Goal: Information Seeking & Learning: Learn about a topic

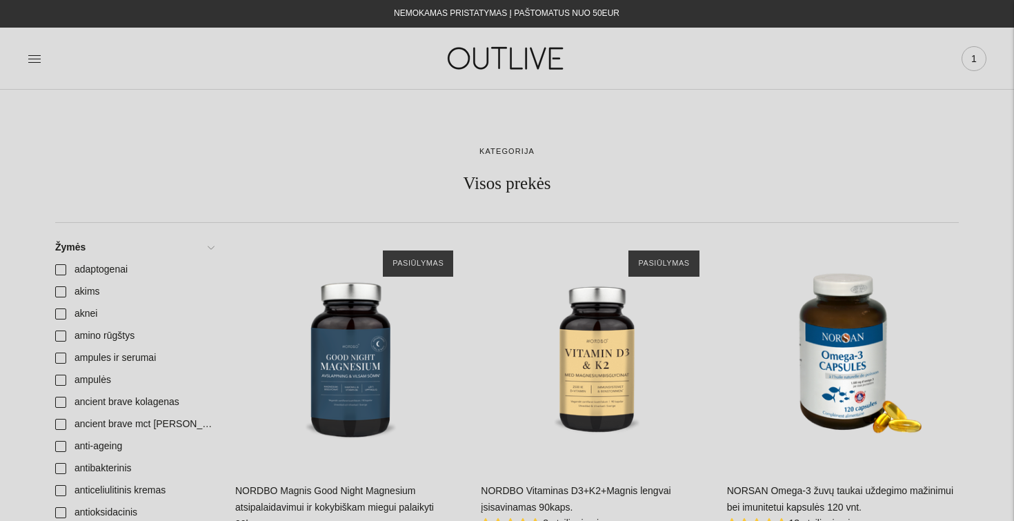
click at [970, 60] on span "1" at bounding box center [973, 58] width 19 height 19
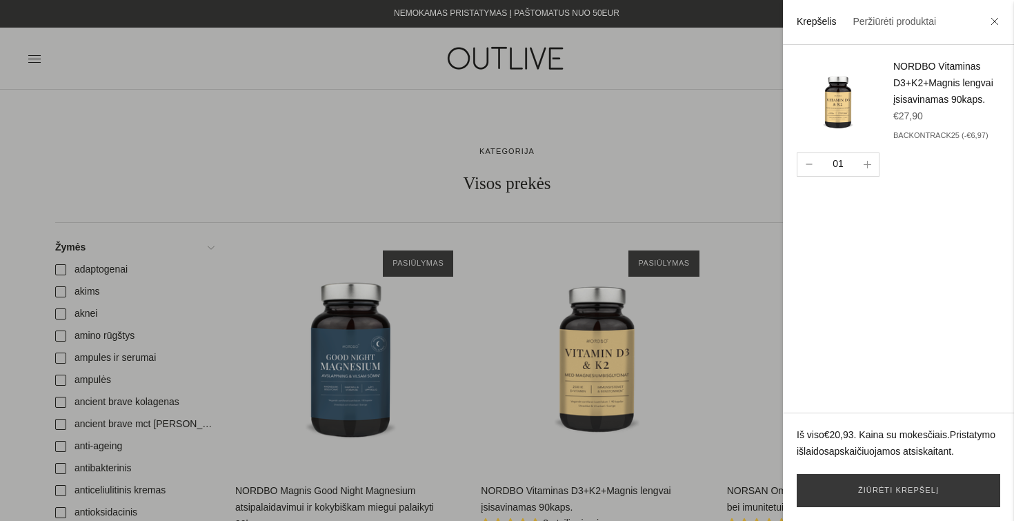
click at [804, 165] on button "button" at bounding box center [808, 164] width 23 height 23
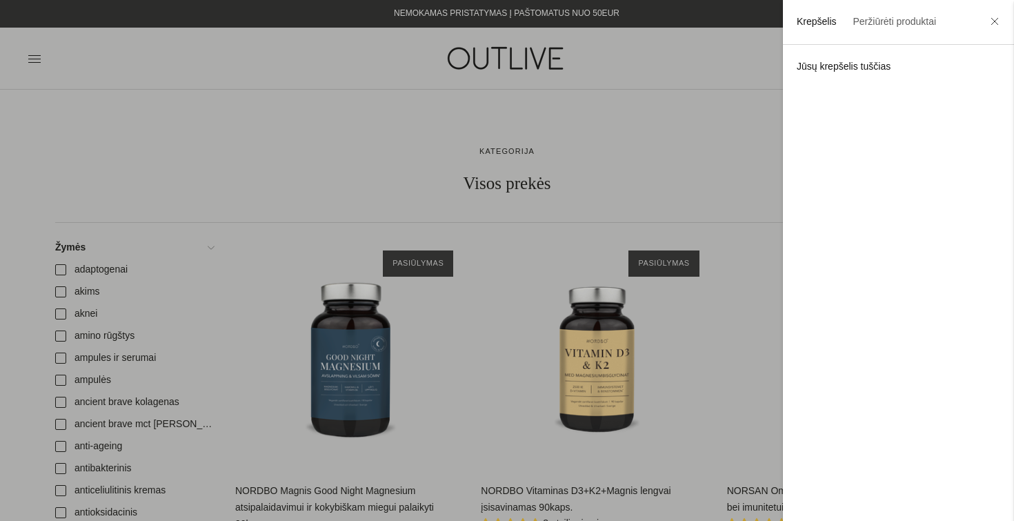
click at [704, 172] on div at bounding box center [507, 260] width 1014 height 521
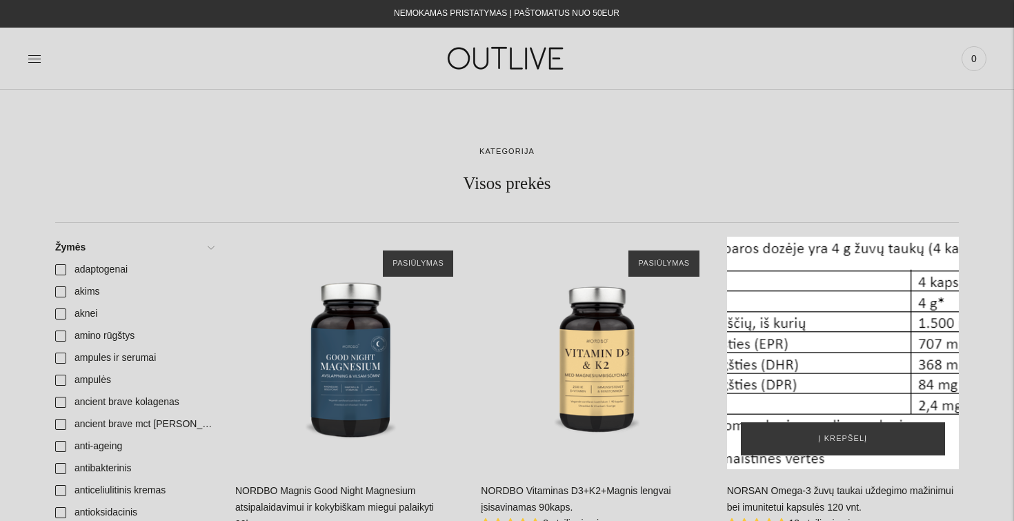
click at [869, 316] on div "NORSAN Omega-3 žuvų taukai uždegimo mažinimui bei imunitetui kapsulės 120 vnt.\a" at bounding box center [843, 353] width 232 height 232
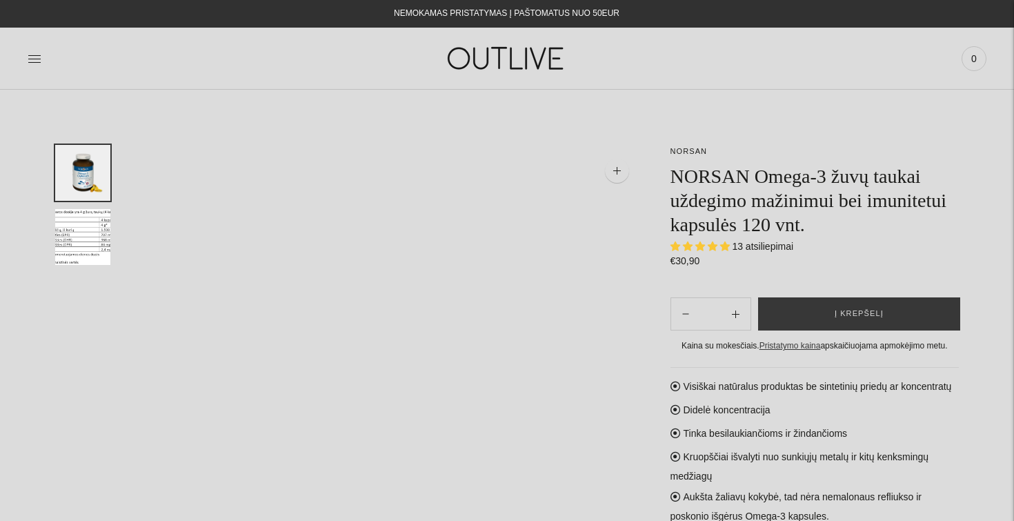
select select "**********"
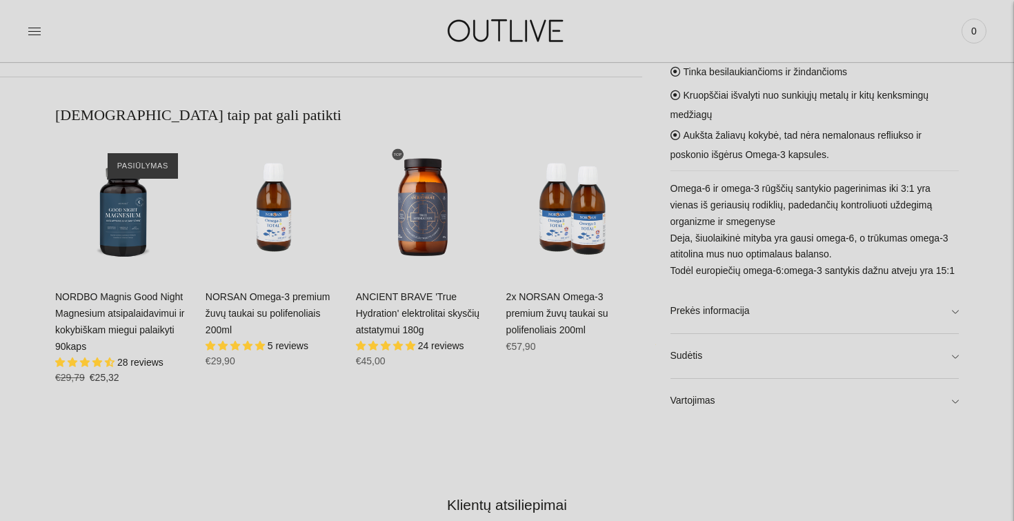
scroll to position [812, 0]
click at [567, 224] on img "2x NORSAN Omega-3 premium žuvų taukai su polifenoliais 200ml\a" at bounding box center [574, 207] width 137 height 137
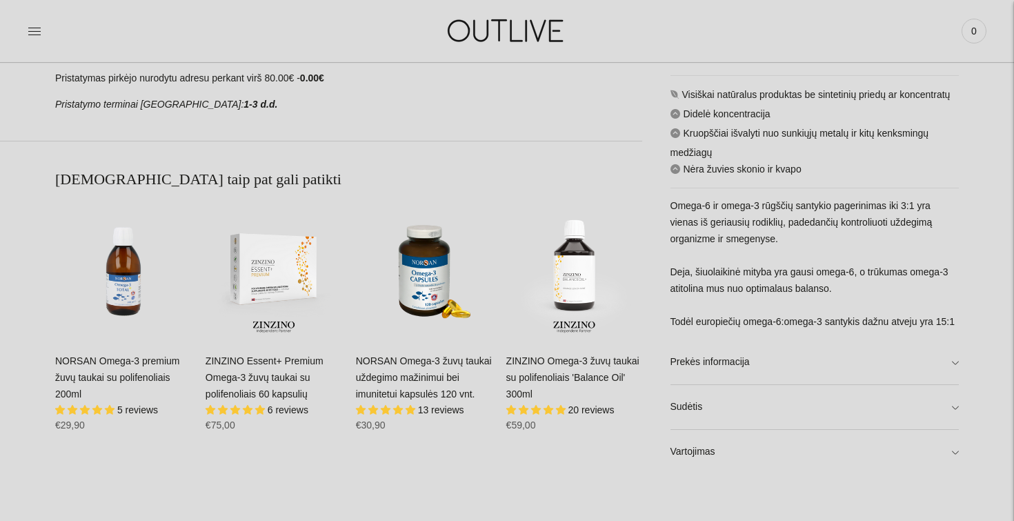
scroll to position [841, 0]
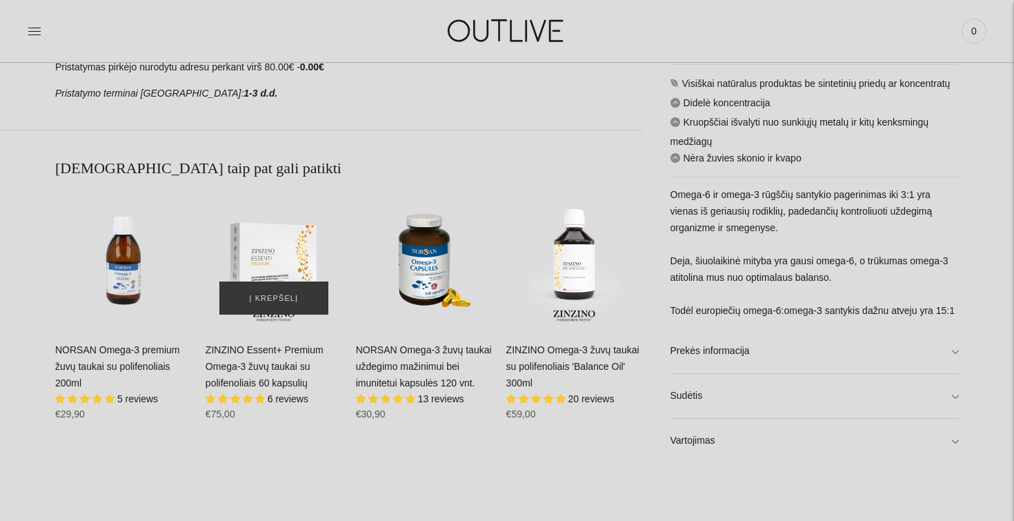
click at [262, 250] on img "ZINZINO Essent+ Premium Omega-3 žuvų taukai su polifenoliais 60 kapsulių\a" at bounding box center [273, 260] width 137 height 137
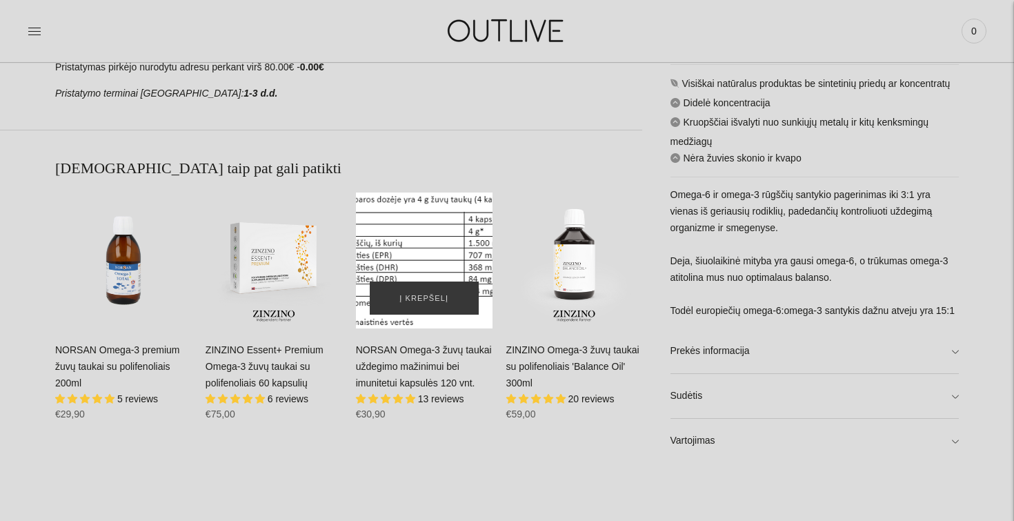
click at [423, 249] on div "NORSAN Omega-3 žuvų taukai uždegimo mažinimui bei imunitetui kapsulės 120 vnt.\a" at bounding box center [424, 260] width 137 height 137
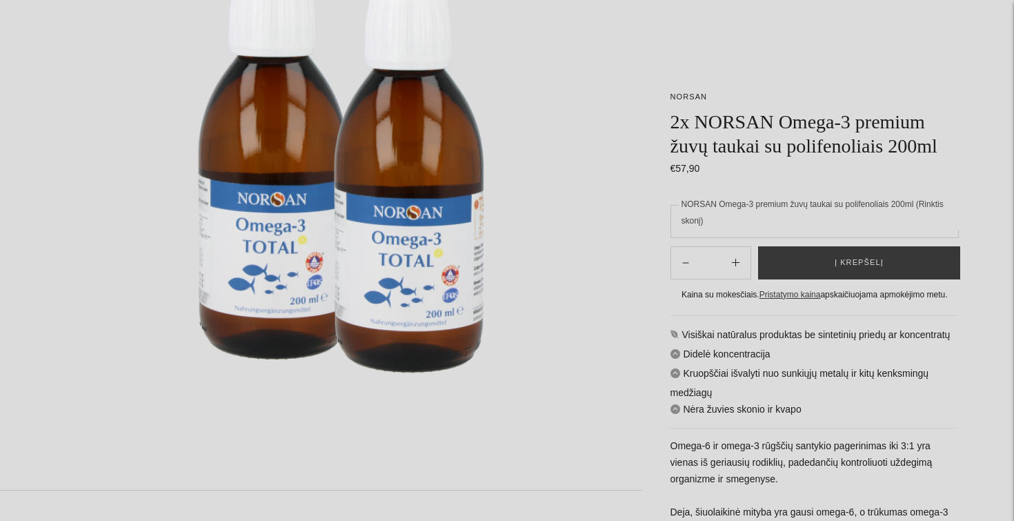
scroll to position [0, 0]
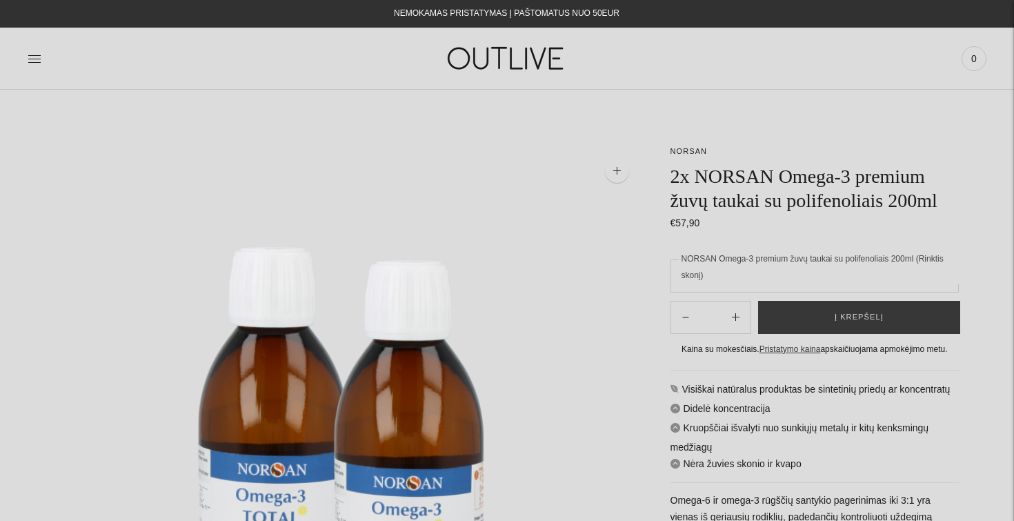
click at [30, 50] on link at bounding box center [35, 58] width 14 height 30
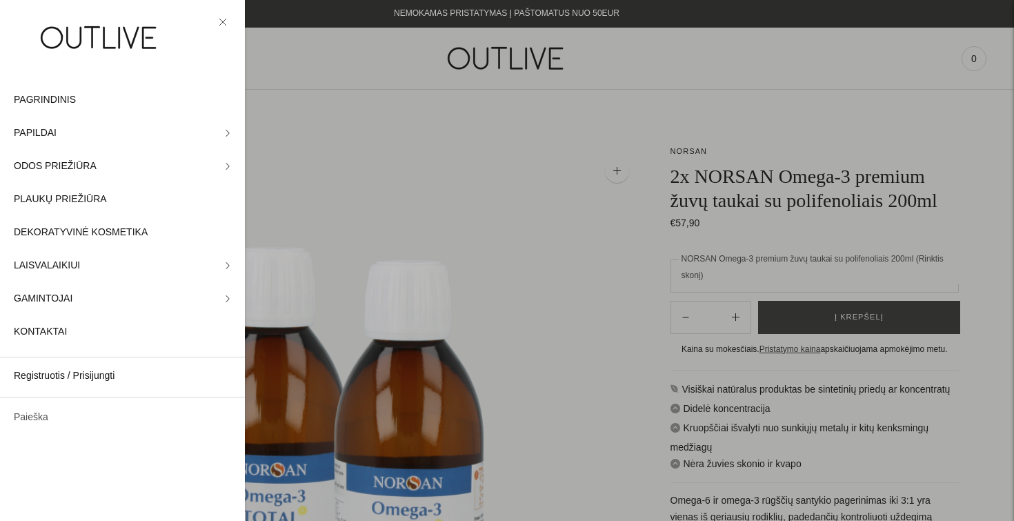
click at [34, 419] on link "Paieška" at bounding box center [122, 417] width 245 height 33
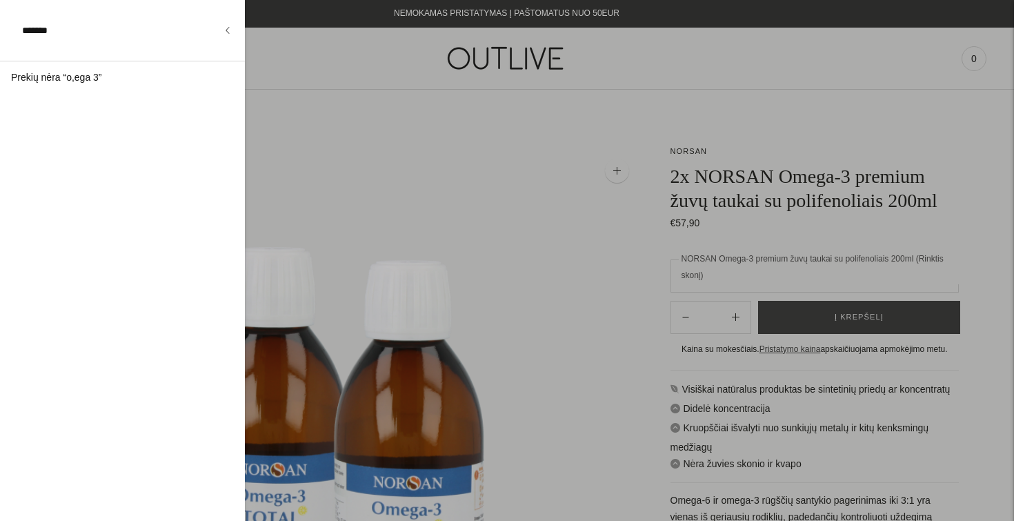
type input "*******"
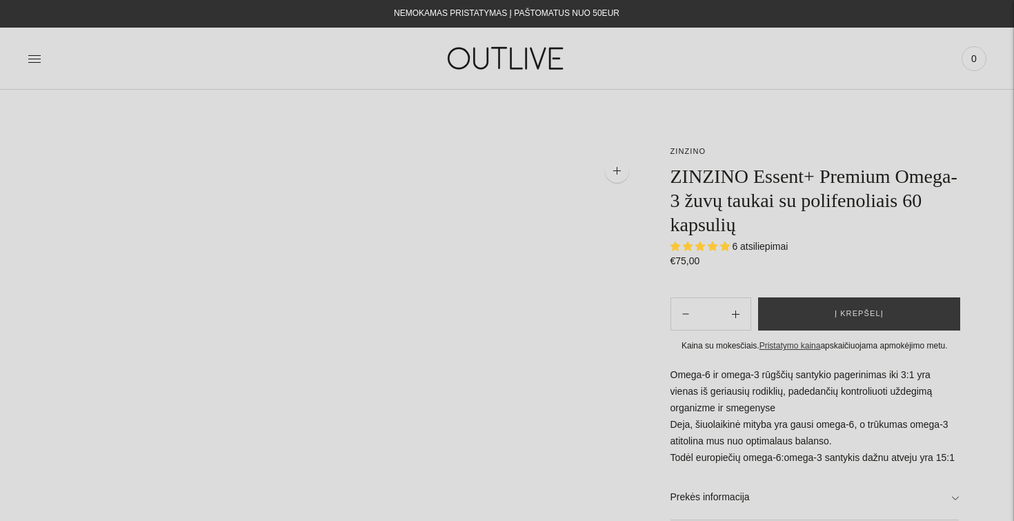
select select "**********"
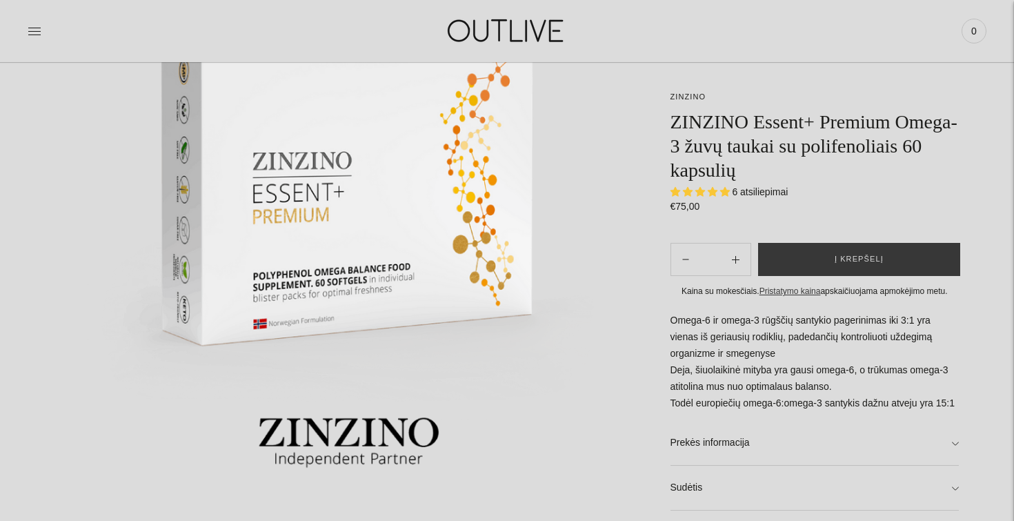
scroll to position [489, 0]
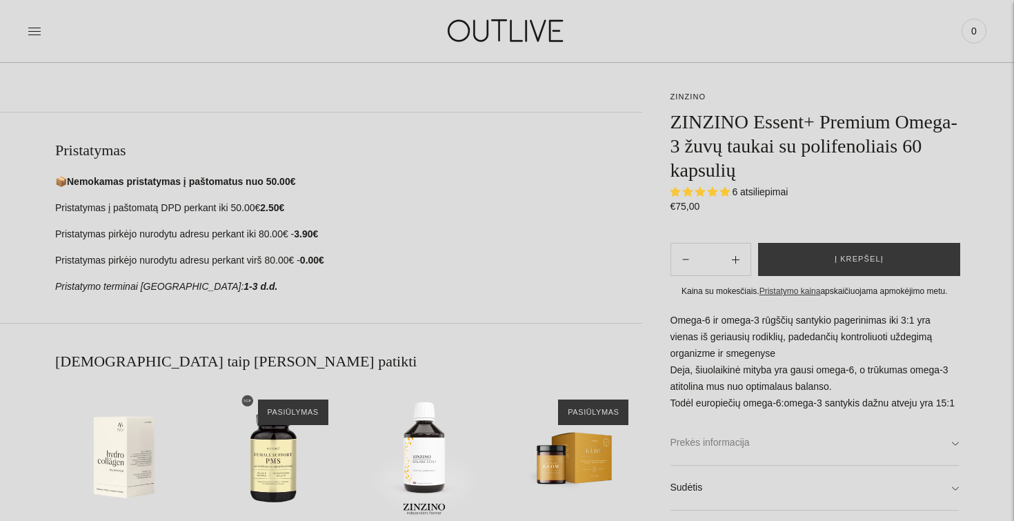
click at [722, 443] on link "Prekės informacija" at bounding box center [814, 443] width 289 height 44
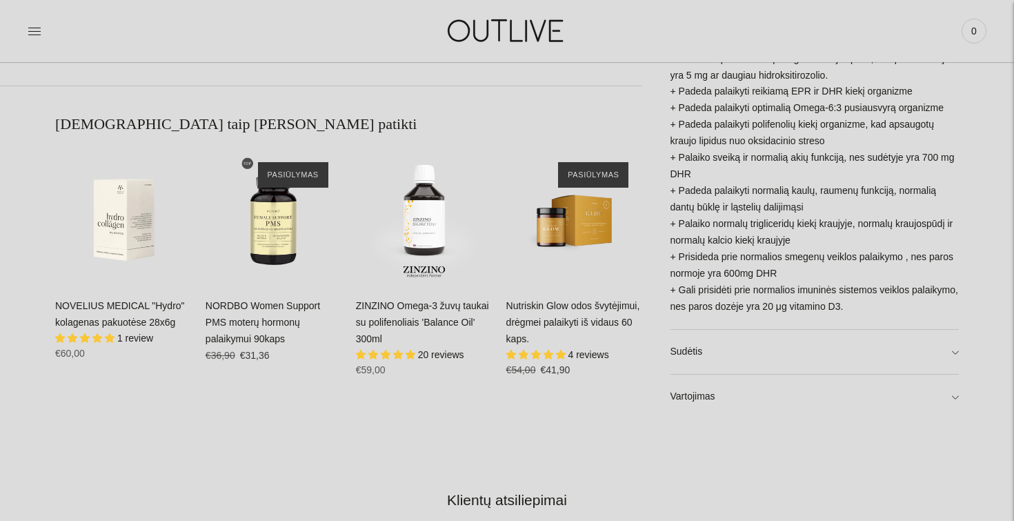
scroll to position [887, 0]
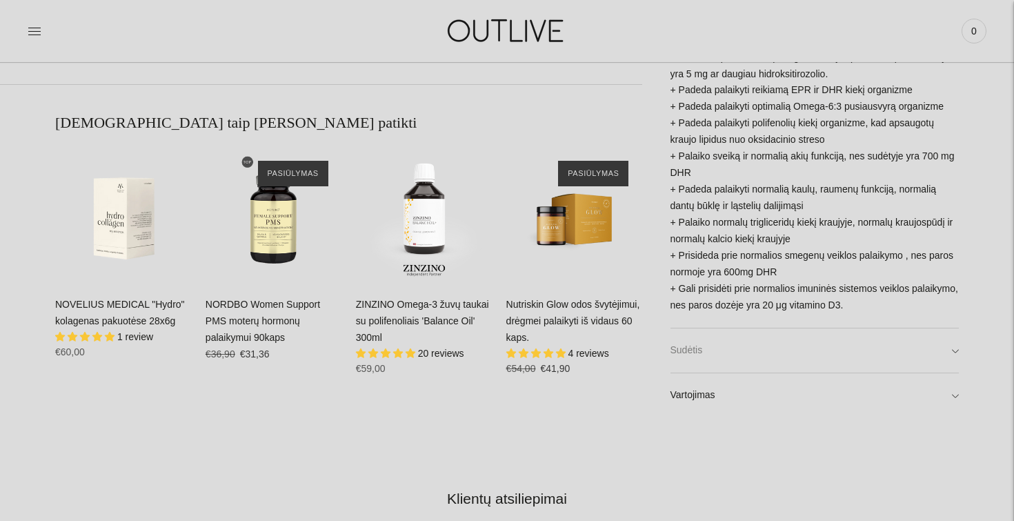
click at [696, 371] on link "Sudėtis" at bounding box center [814, 350] width 289 height 44
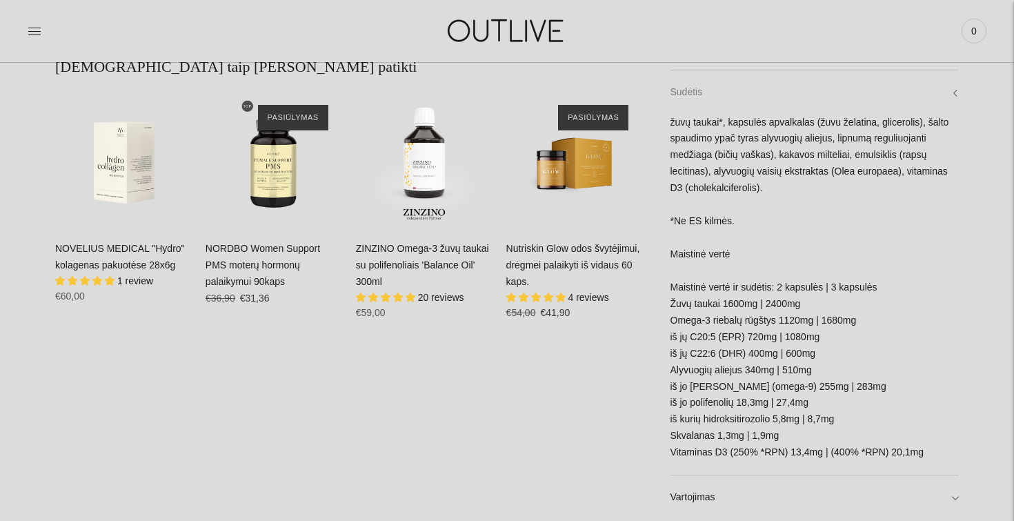
scroll to position [919, 0]
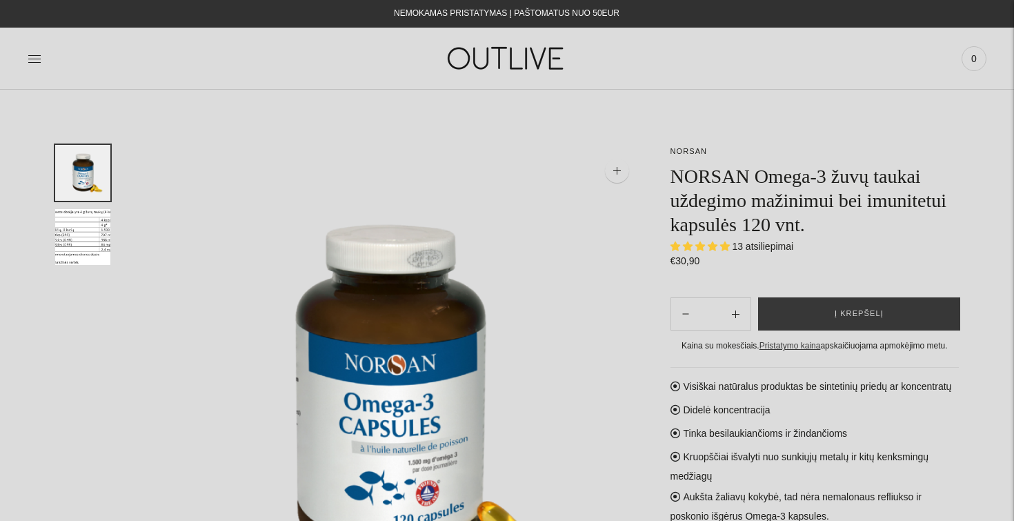
select select "**********"
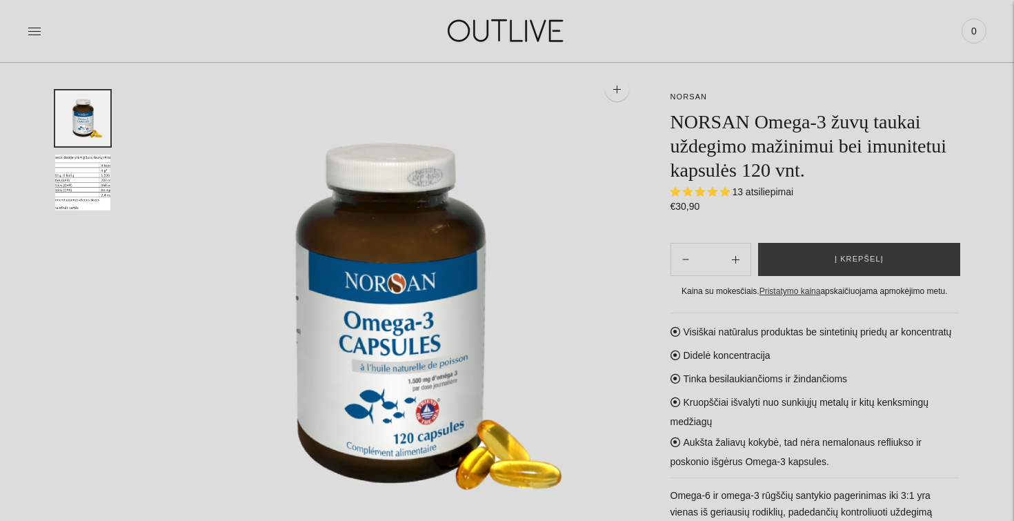
scroll to position [81, 0]
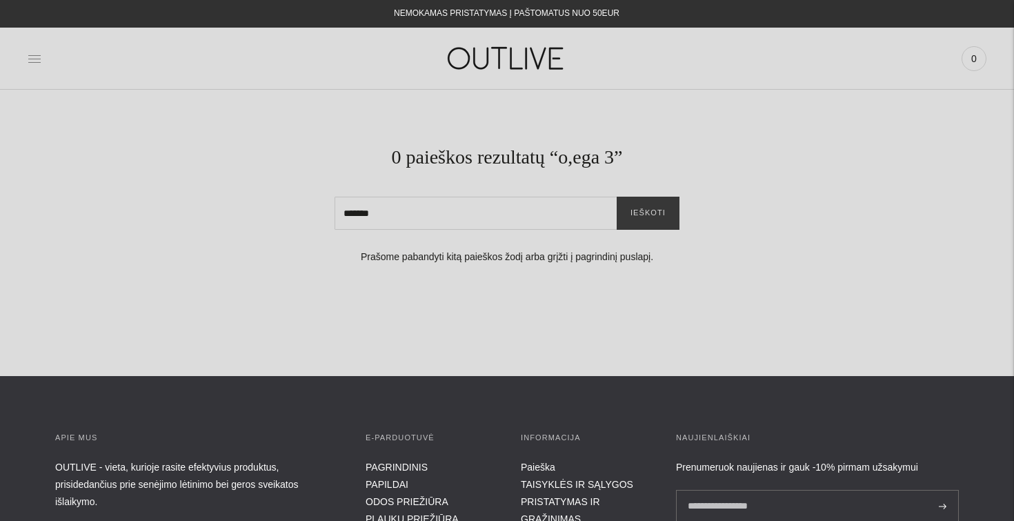
click at [35, 59] on icon at bounding box center [34, 58] width 12 height 7
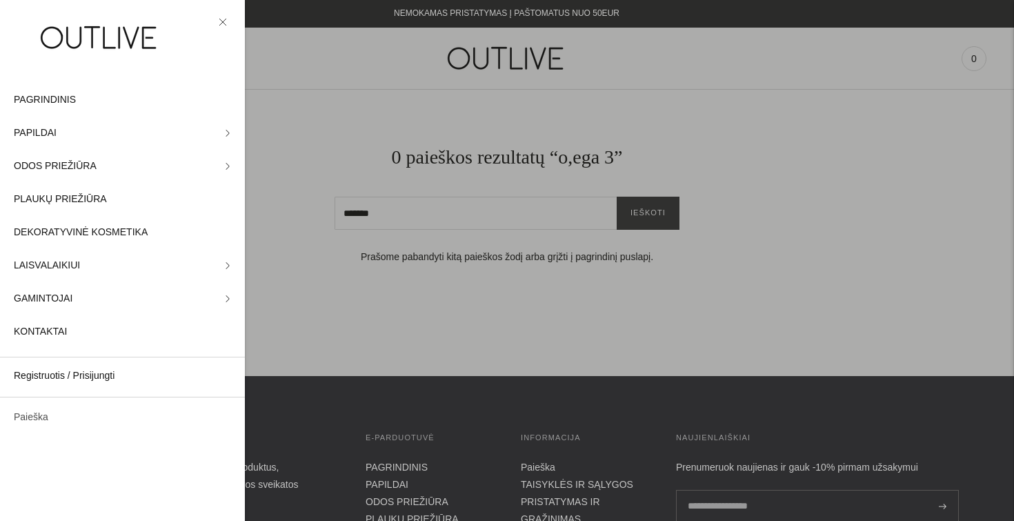
click at [35, 418] on link "Paieška" at bounding box center [122, 417] width 245 height 33
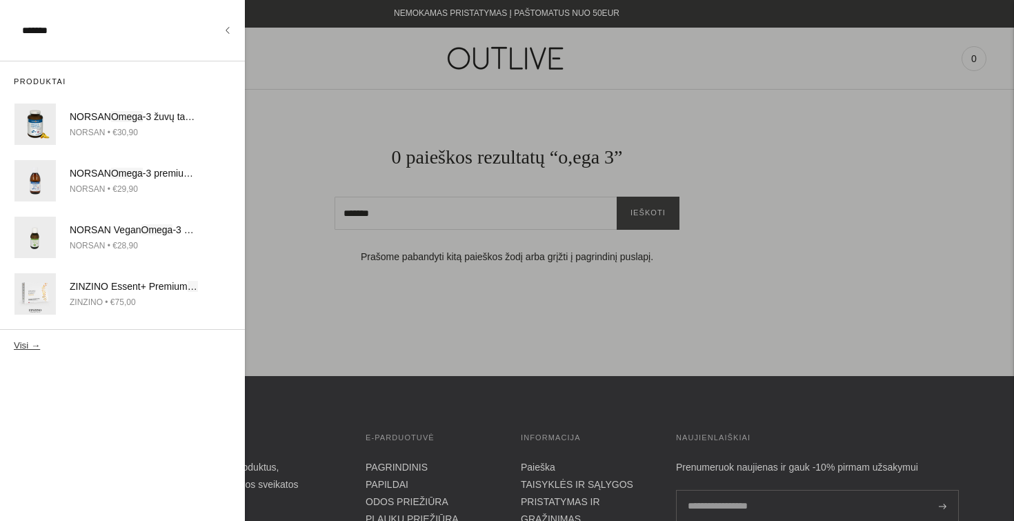
type input "*******"
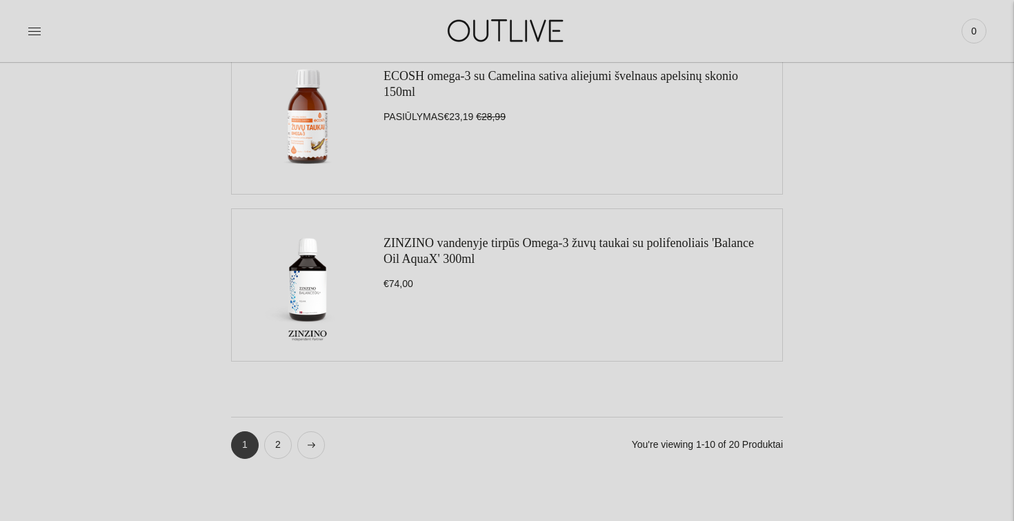
scroll to position [1741, 0]
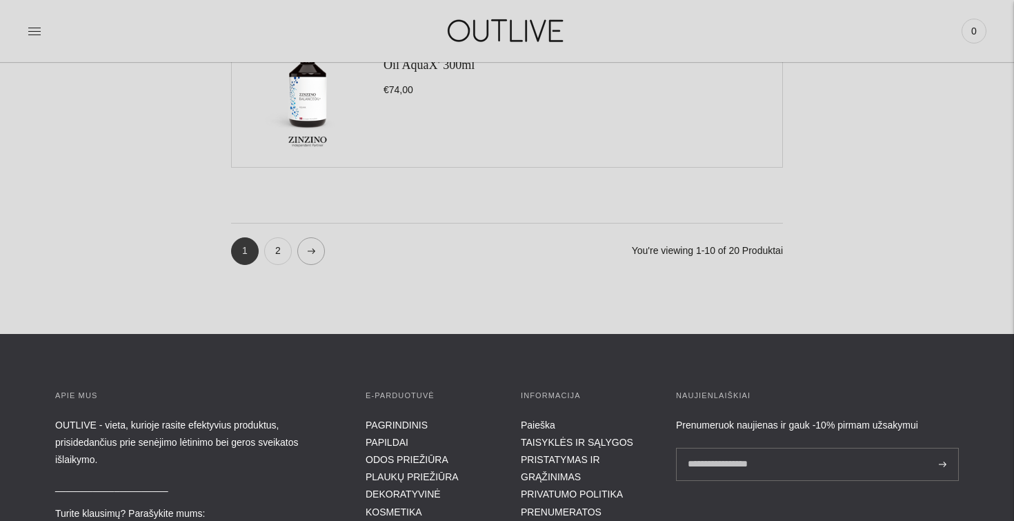
click at [305, 258] on link at bounding box center [311, 251] width 28 height 28
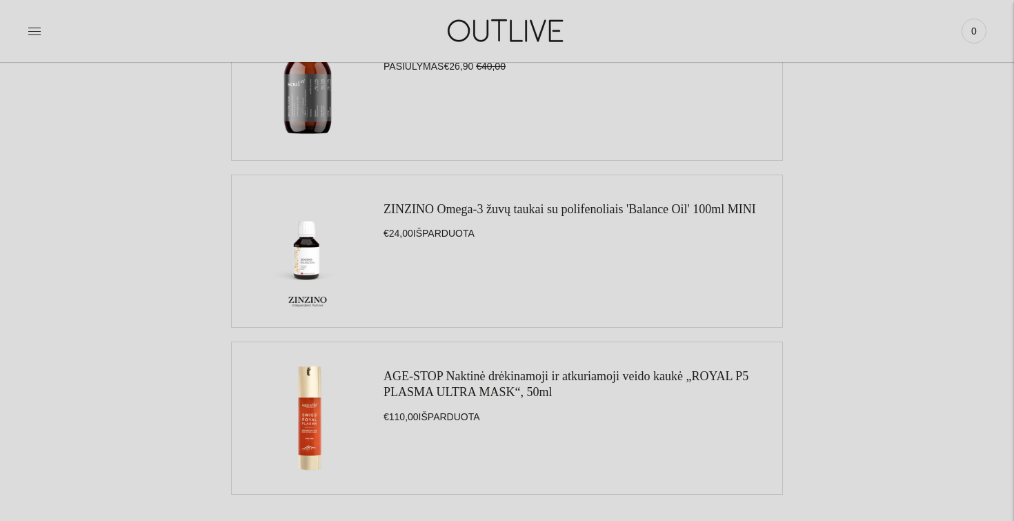
scroll to position [1533, 0]
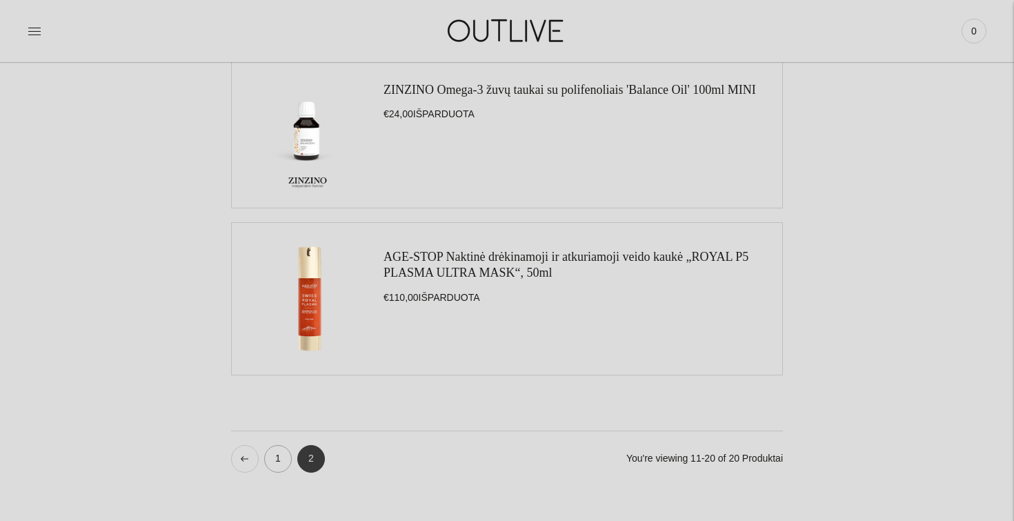
click at [280, 449] on link "1" at bounding box center [278, 459] width 28 height 28
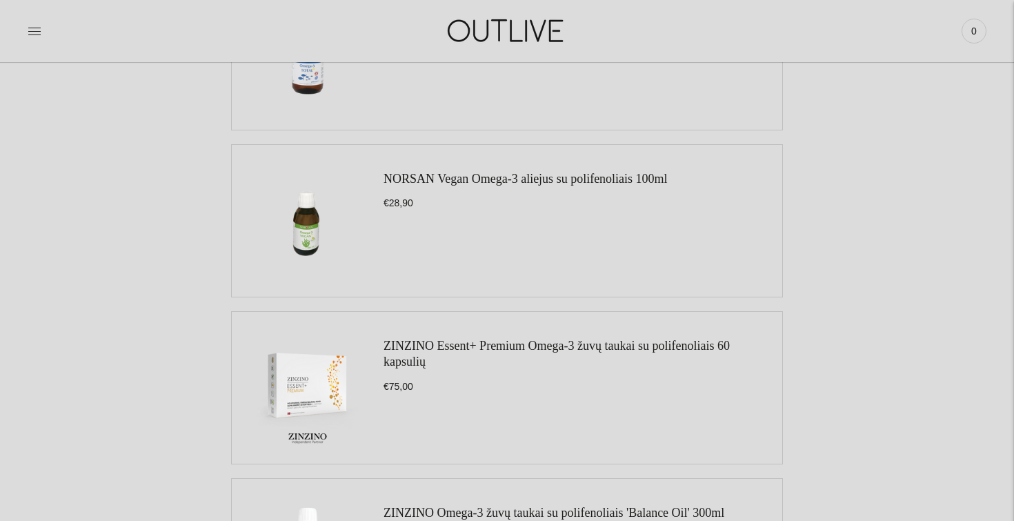
scroll to position [627, 0]
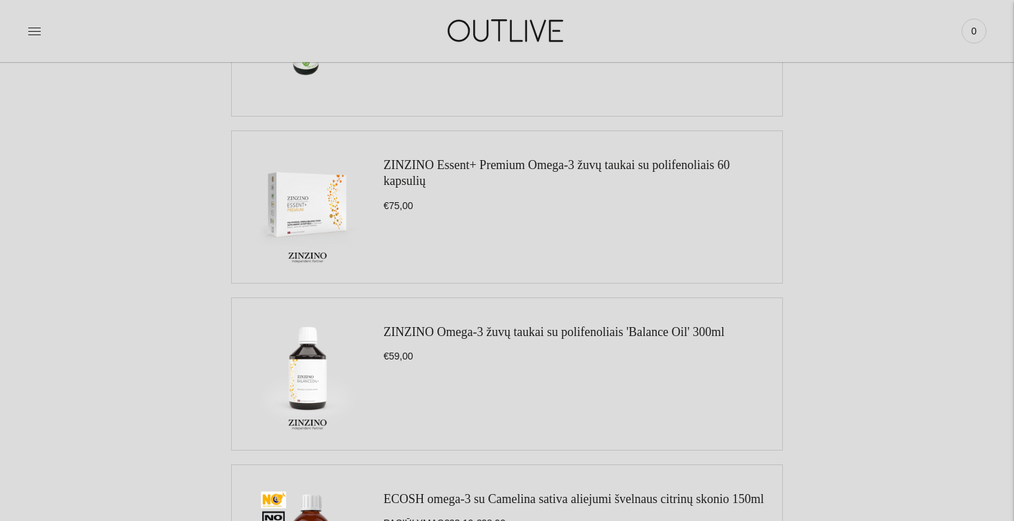
click at [461, 162] on link "ZINZINO Essent+ Premium Omega-3 žuvų taukai su polifenoliais 60 kapsulių" at bounding box center [556, 173] width 346 height 30
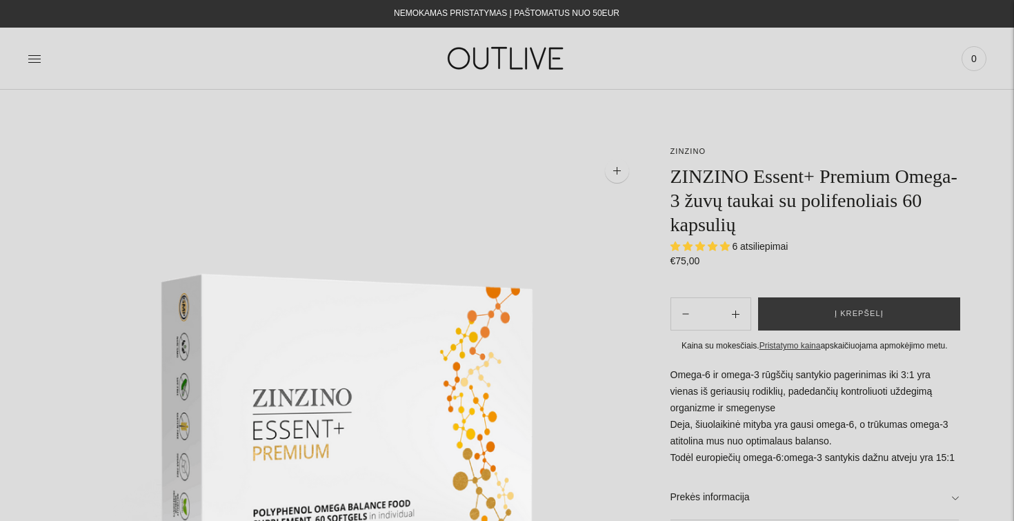
select select "**********"
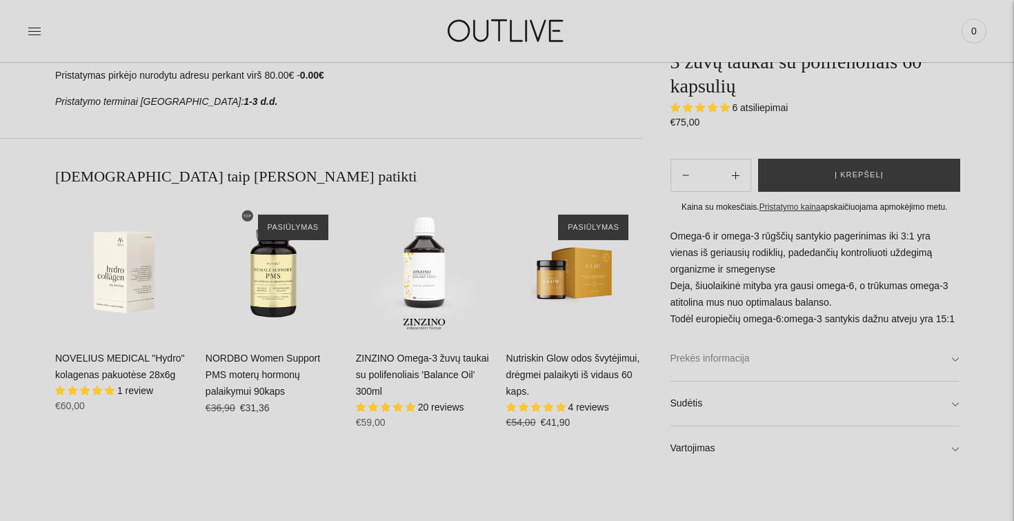
scroll to position [930, 0]
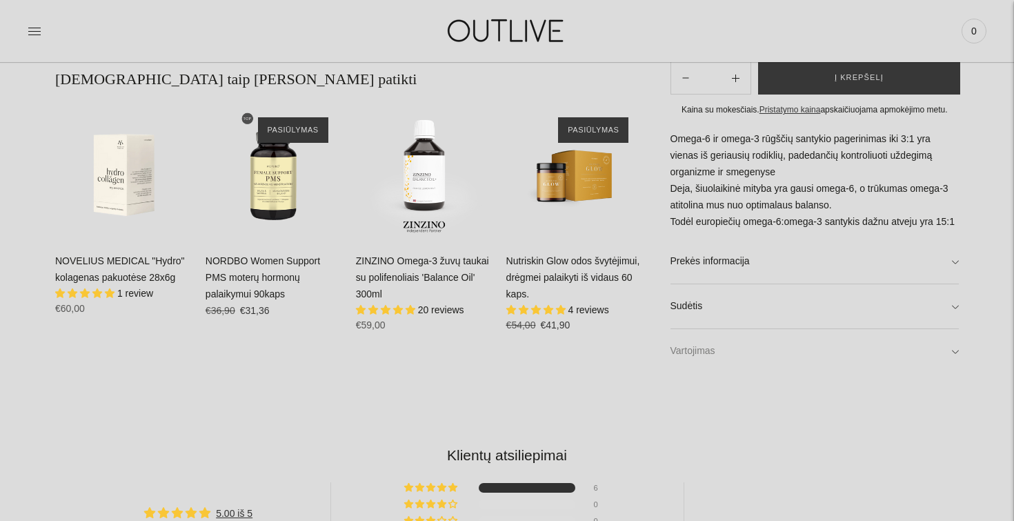
click at [714, 348] on link "Vartojimas" at bounding box center [814, 351] width 289 height 44
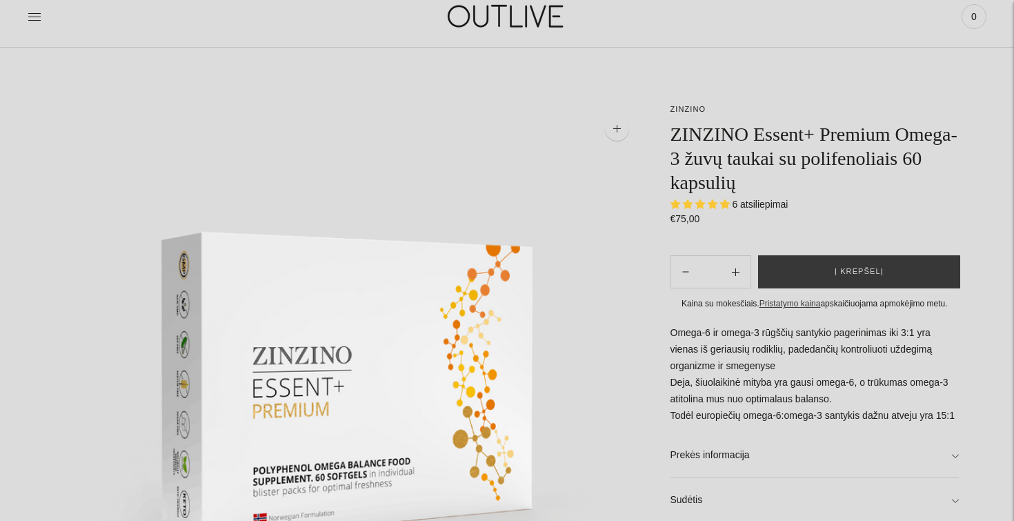
scroll to position [266, 0]
